Goal: Task Accomplishment & Management: Manage account settings

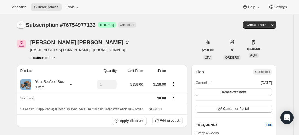
click at [20, 25] on icon "Subscriptions" at bounding box center [20, 24] width 5 height 5
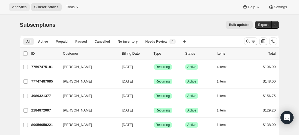
click at [14, 6] on span "Analytics" at bounding box center [19, 7] width 14 height 4
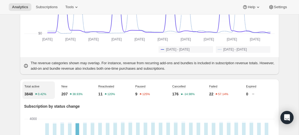
scroll to position [133, 0]
